Goal: Register for event/course

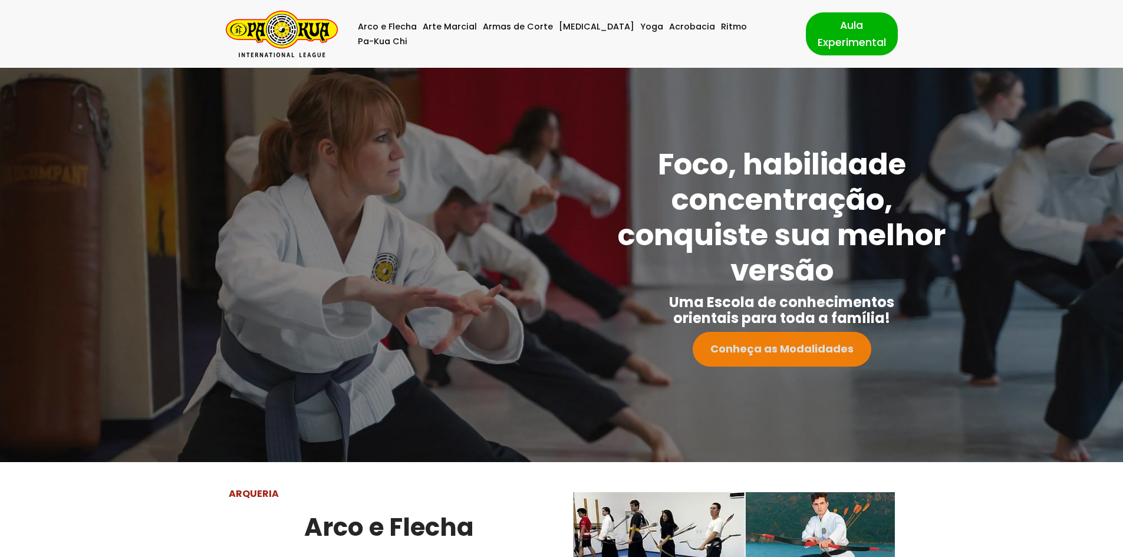
click at [788, 349] on strong "Conheça as Modalidades" at bounding box center [781, 348] width 143 height 15
click at [572, 34] on link "[MEDICAL_DATA]" at bounding box center [596, 26] width 75 height 15
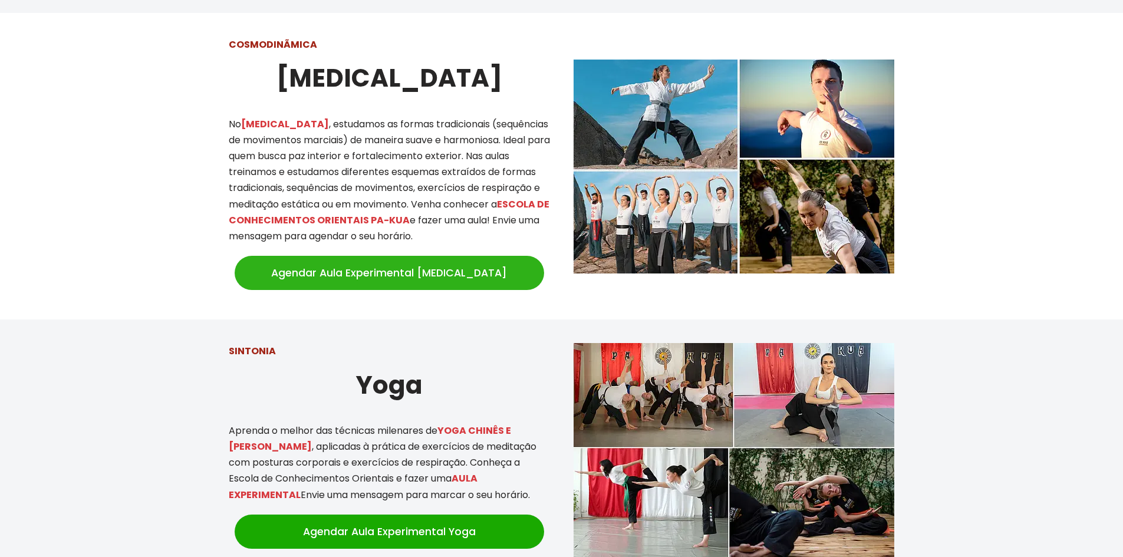
click at [421, 256] on link "Agendar Aula Experimental [MEDICAL_DATA]" at bounding box center [389, 273] width 309 height 34
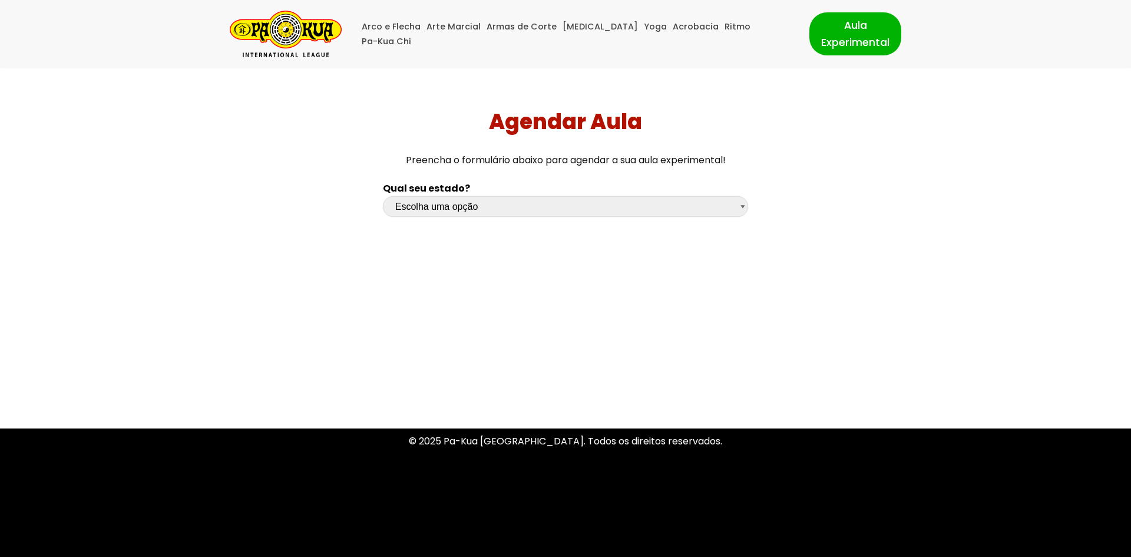
click at [476, 210] on select "Escolha uma opção Rio Grande do Sul Santa Catarina Paraná São Paulo Rio de Jane…" at bounding box center [565, 206] width 365 height 21
select select "sc"
click at [383, 196] on select "Escolha uma opção Rio Grande do Sul Santa Catarina Paraná São Paulo Rio de Jane…" at bounding box center [565, 206] width 365 height 21
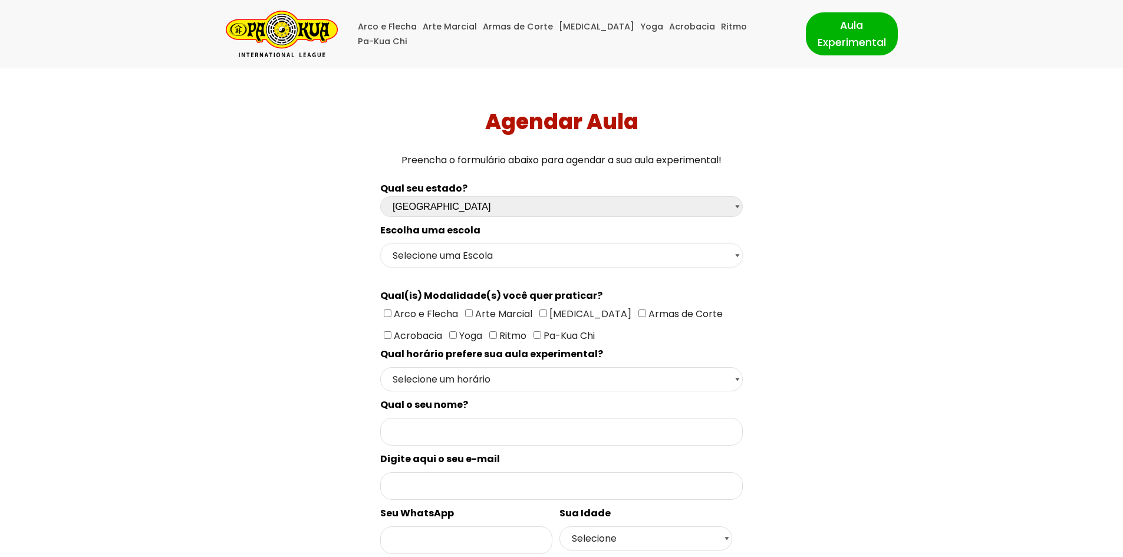
click at [497, 250] on select "Selecione uma Escola Florianópolis - Escola Pantanal Florianópolis - Escola Mau…" at bounding box center [561, 255] width 362 height 24
select select "Florianópolis - Escola Mauro Ramos"
click at [380, 243] on select "Selecione uma Escola Florianópolis - Escola Pantanal Florianópolis - Escola Mau…" at bounding box center [561, 255] width 362 height 24
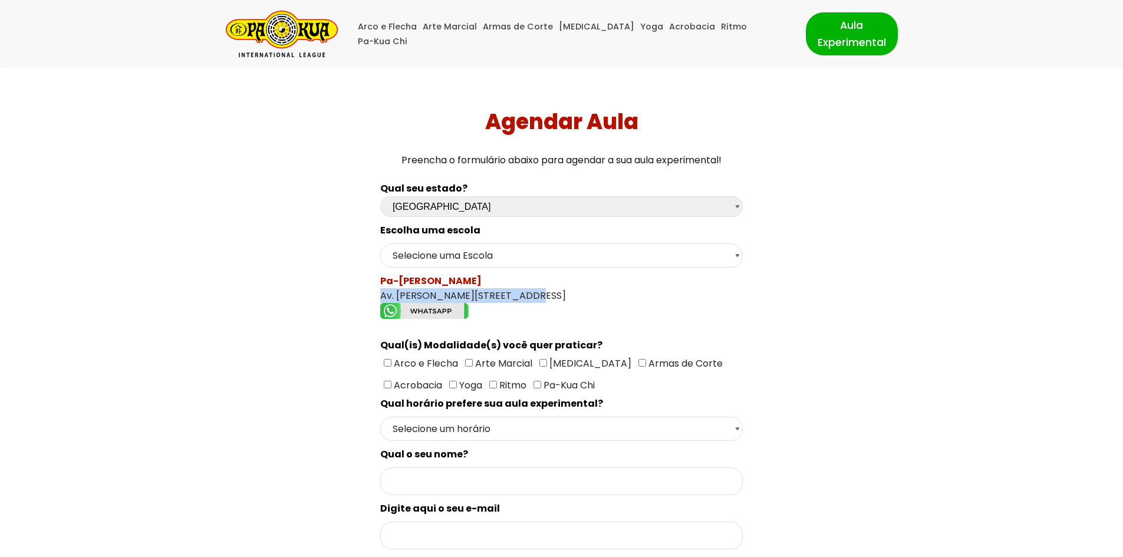
drag, startPoint x: 527, startPoint y: 295, endPoint x: 378, endPoint y: 290, distance: 149.8
click at [378, 290] on div "Qual seu estado? Escolha uma opção Rio Grande do Sul Santa Catarina Paraná São …" at bounding box center [561, 490] width 374 height 632
copy div "Av. Mauro Ramos, 375 - Centro"
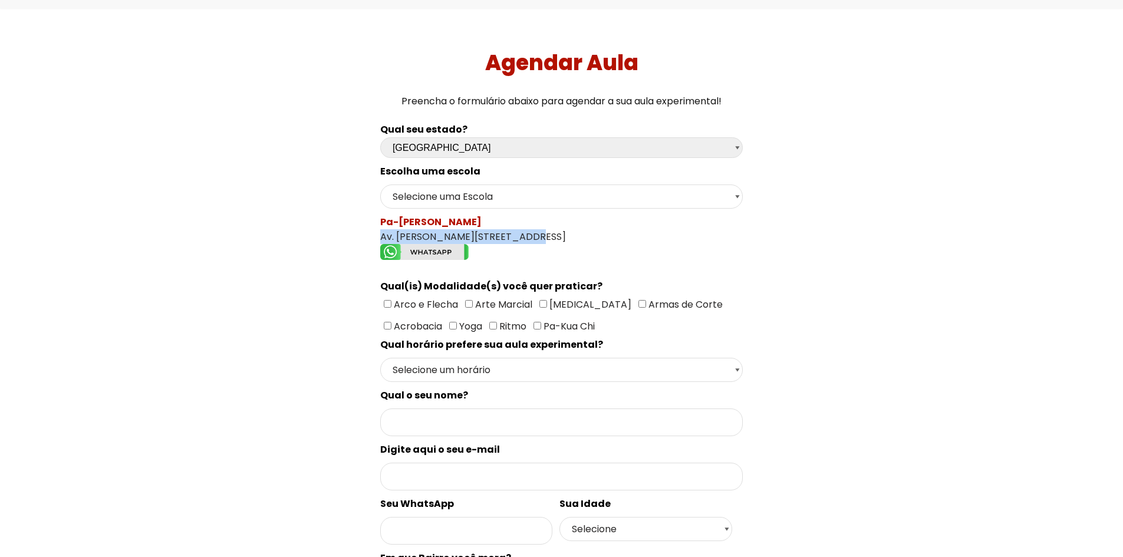
click at [539, 301] on input"] "[MEDICAL_DATA]" at bounding box center [543, 304] width 8 height 8
checkbox input"] "true"
click at [503, 371] on select "Selecione um horário Manhã Tarde Noite" at bounding box center [561, 370] width 362 height 24
select select "Noite"
click at [380, 358] on select "Selecione um horário Manhã Tarde Noite" at bounding box center [561, 370] width 362 height 24
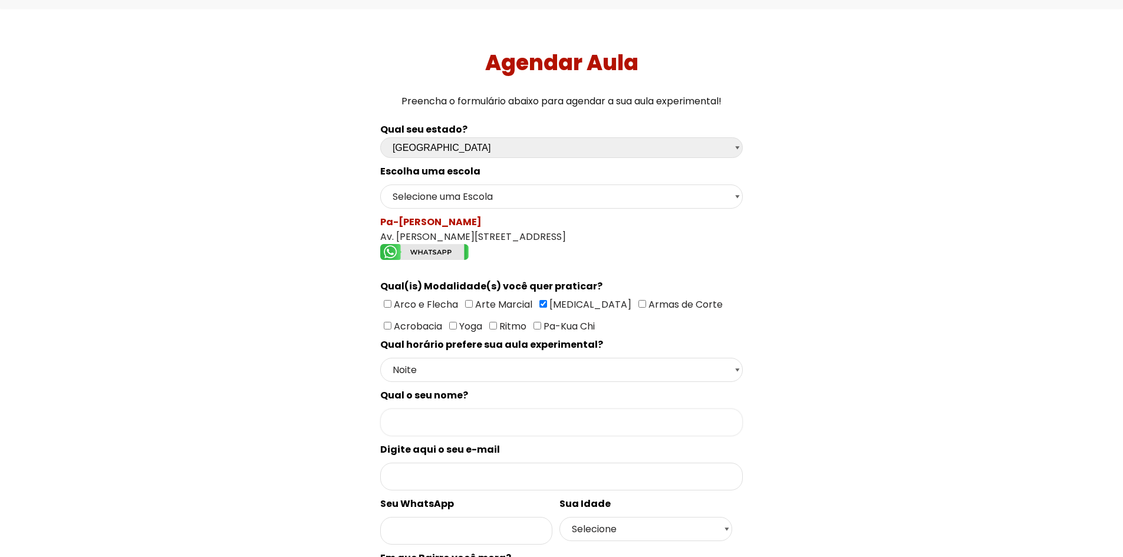
click at [476, 426] on input "Formulário de contacto" at bounding box center [561, 422] width 362 height 28
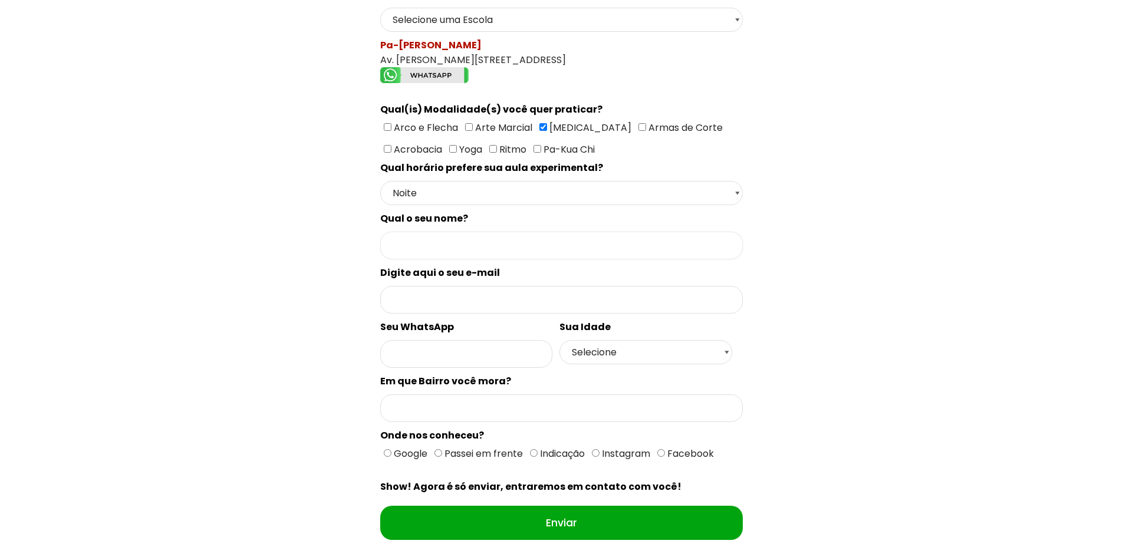
scroll to position [295, 0]
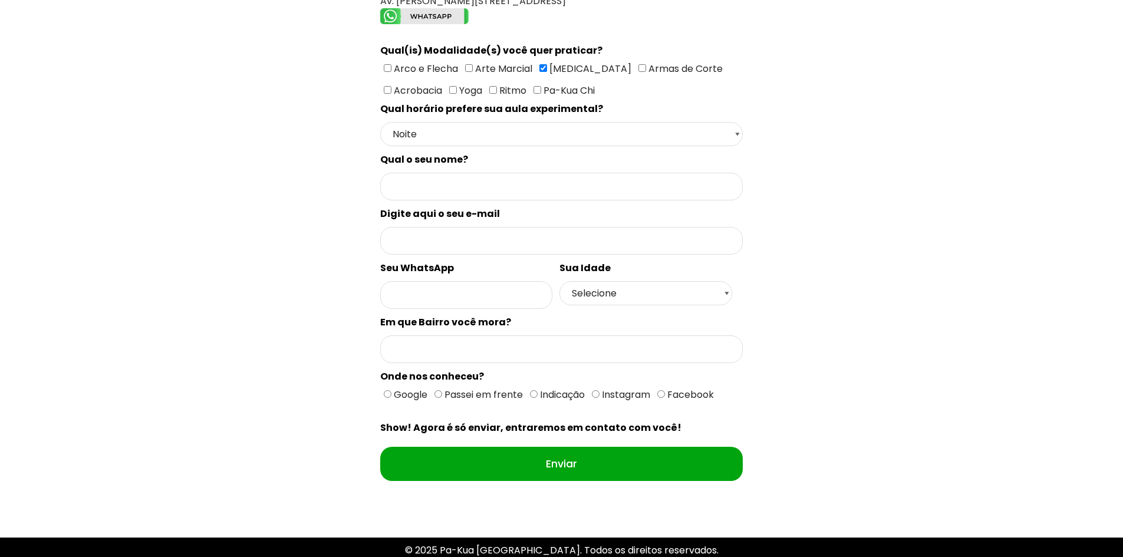
click at [391, 395] on span "Google" at bounding box center [409, 395] width 36 height 14
click at [391, 395] on input "Google" at bounding box center [388, 394] width 8 height 8
radio input "true"
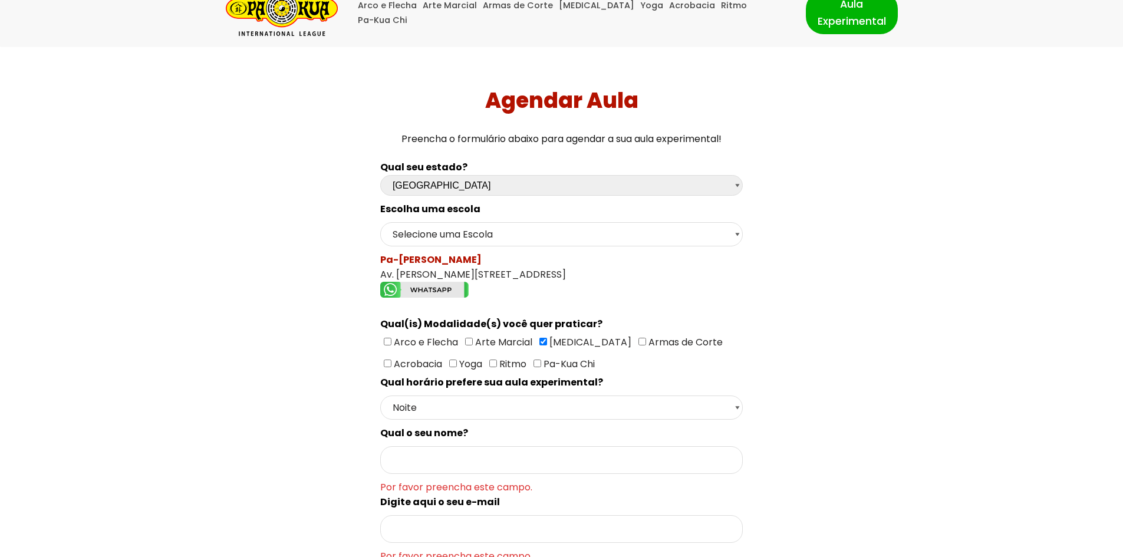
scroll to position [0, 0]
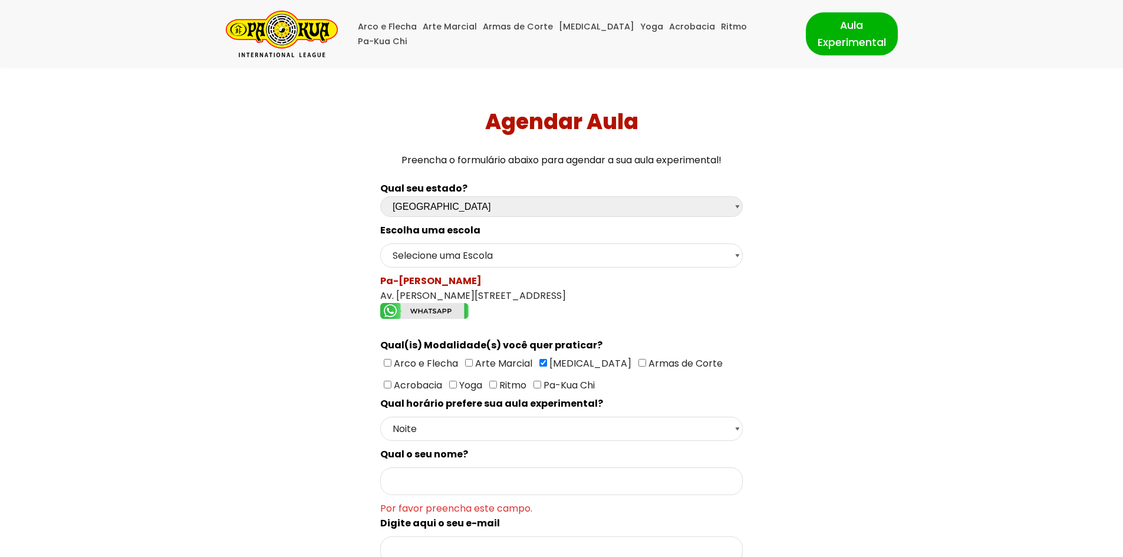
click at [847, 264] on div "Qual seu estado? Escolha uma opção Rio Grande do Sul Santa Catarina Paraná São …" at bounding box center [562, 526] width 786 height 705
